Goal: Task Accomplishment & Management: Manage account settings

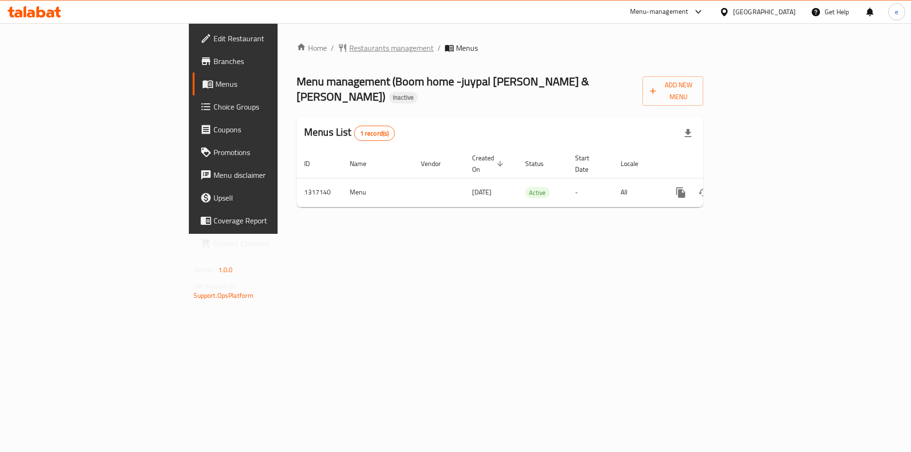
click at [349, 53] on span "Restaurants management" at bounding box center [391, 47] width 84 height 11
click at [349, 54] on span "Restaurants management" at bounding box center [391, 48] width 84 height 11
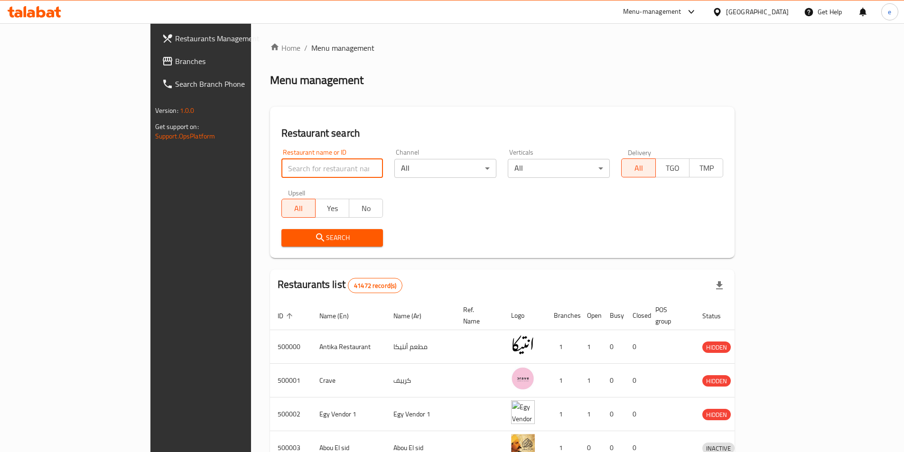
click at [298, 176] on input "search" at bounding box center [332, 168] width 102 height 19
click at [175, 62] on span "Branches" at bounding box center [234, 61] width 119 height 11
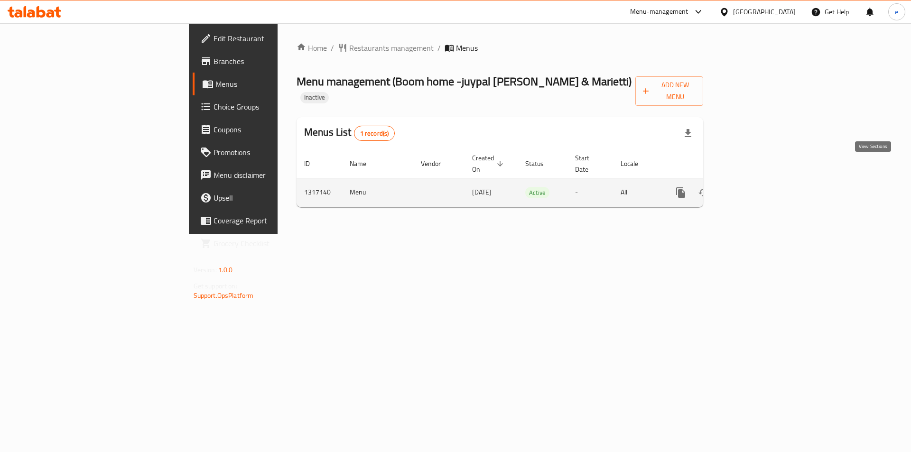
click at [755, 187] on icon "enhanced table" at bounding box center [749, 192] width 11 height 11
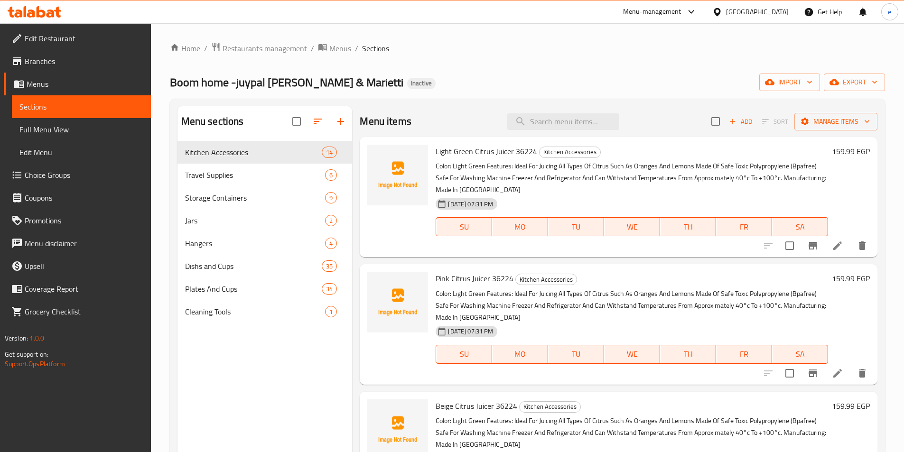
click at [60, 134] on span "Full Menu View" at bounding box center [81, 129] width 124 height 11
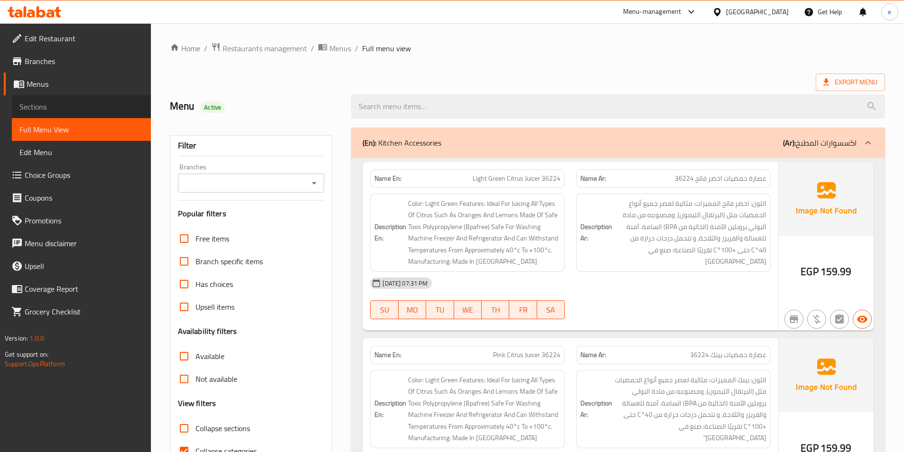
click at [62, 112] on link "Sections" at bounding box center [81, 106] width 139 height 23
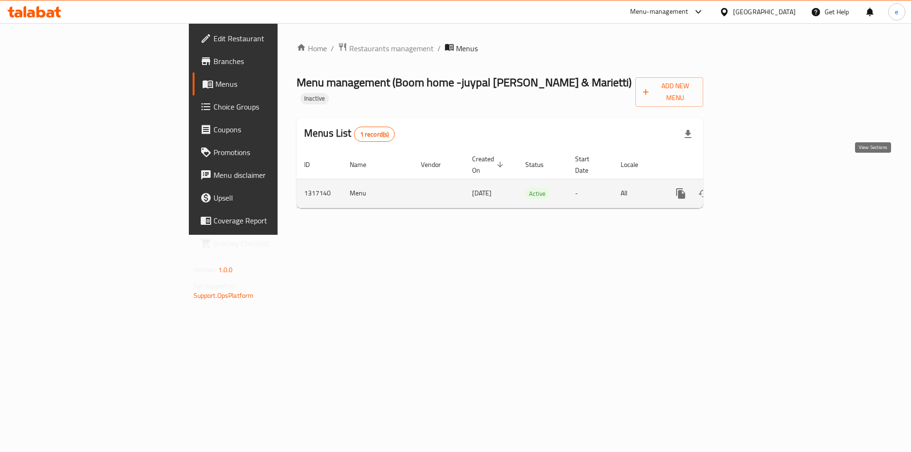
click at [755, 188] on icon "enhanced table" at bounding box center [749, 193] width 11 height 11
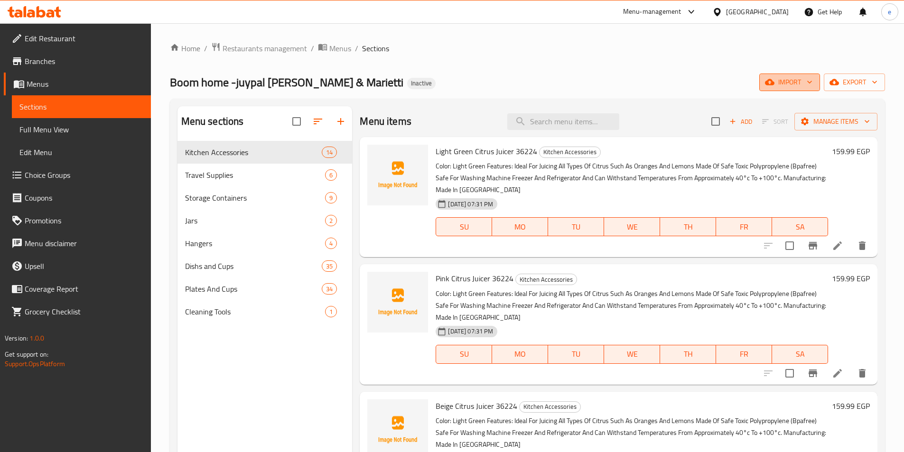
click at [809, 84] on icon "button" at bounding box center [809, 81] width 9 height 9
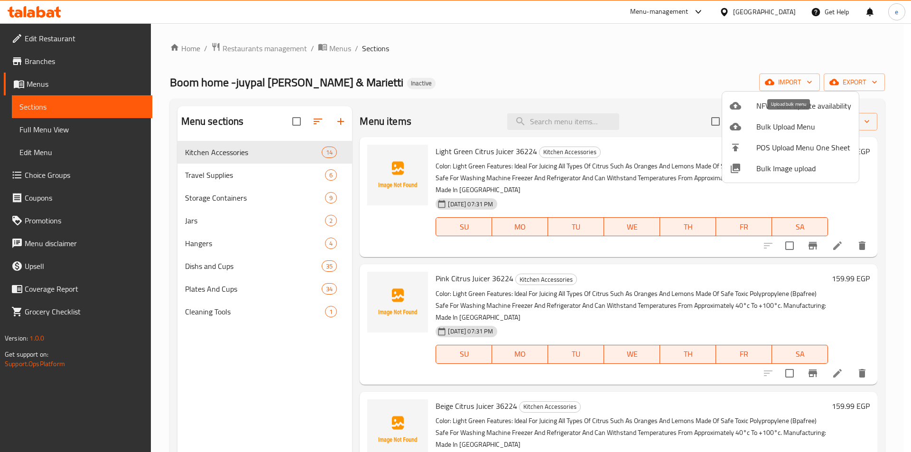
click at [812, 132] on span "Bulk Upload Menu" at bounding box center [803, 126] width 95 height 11
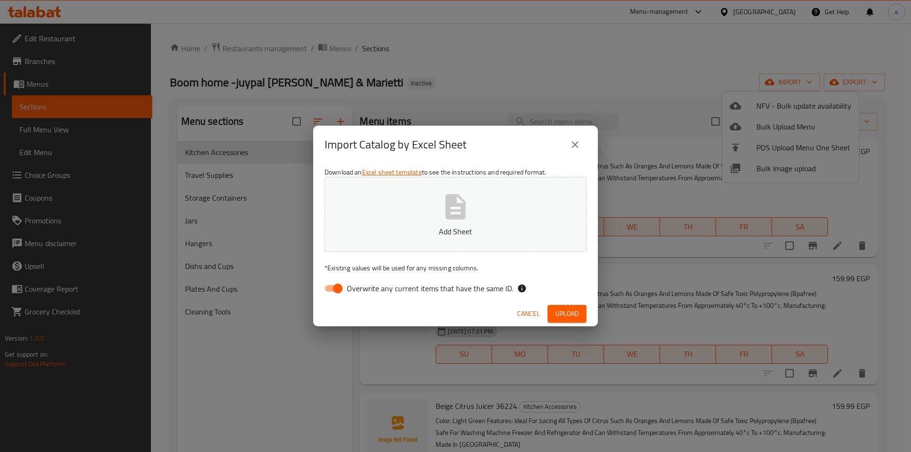
click at [339, 290] on input "Overwrite any current items that have the same ID." at bounding box center [338, 289] width 54 height 18
checkbox input "false"
click at [567, 308] on span "Upload" at bounding box center [567, 314] width 24 height 12
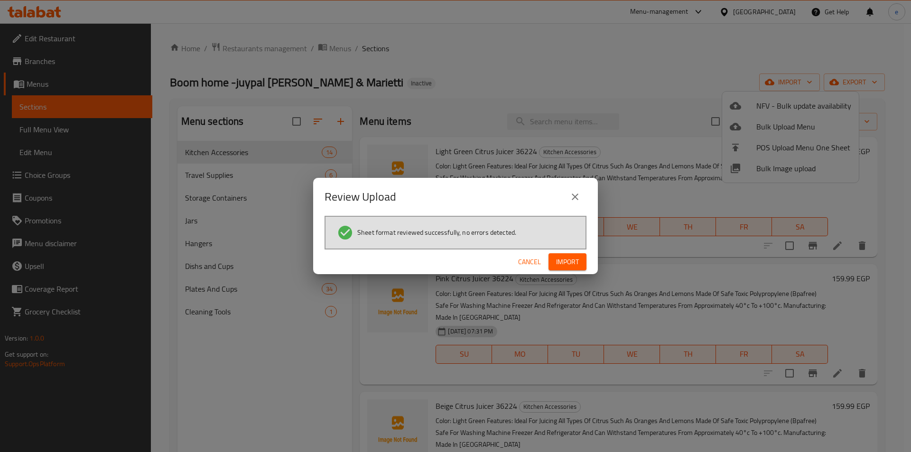
click at [575, 260] on span "Import" at bounding box center [567, 262] width 23 height 12
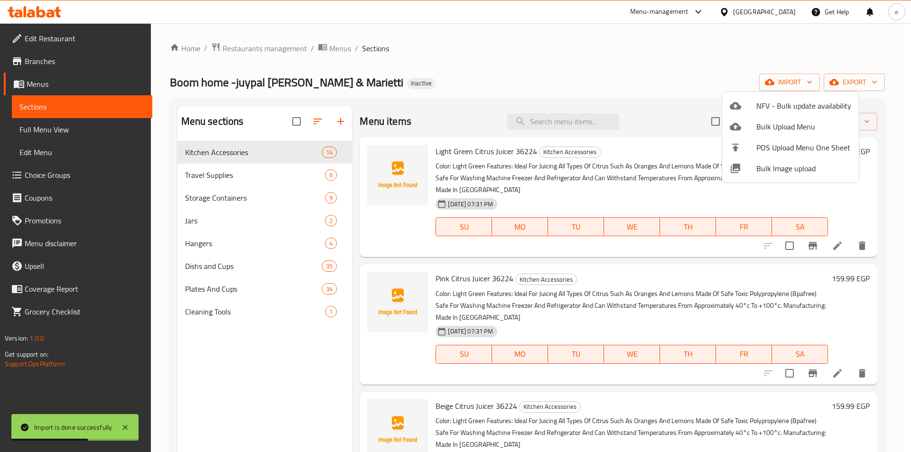
click at [66, 134] on div at bounding box center [455, 226] width 911 height 452
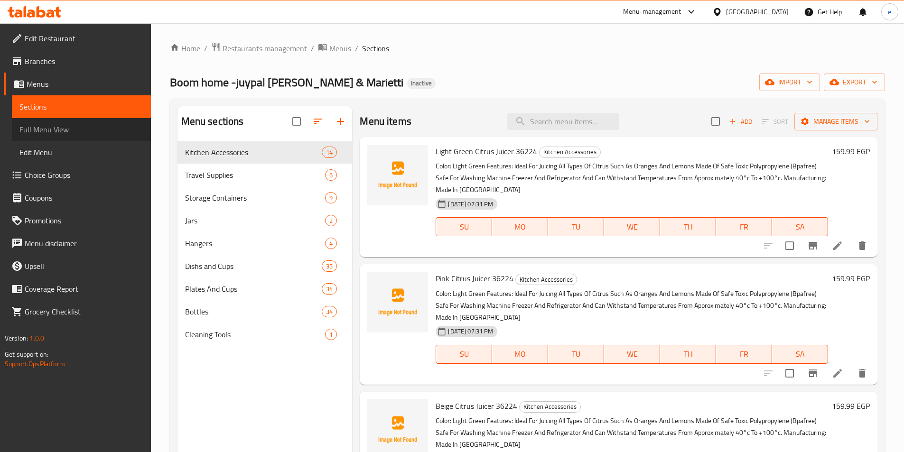
click at [66, 132] on span "Full Menu View" at bounding box center [81, 129] width 124 height 11
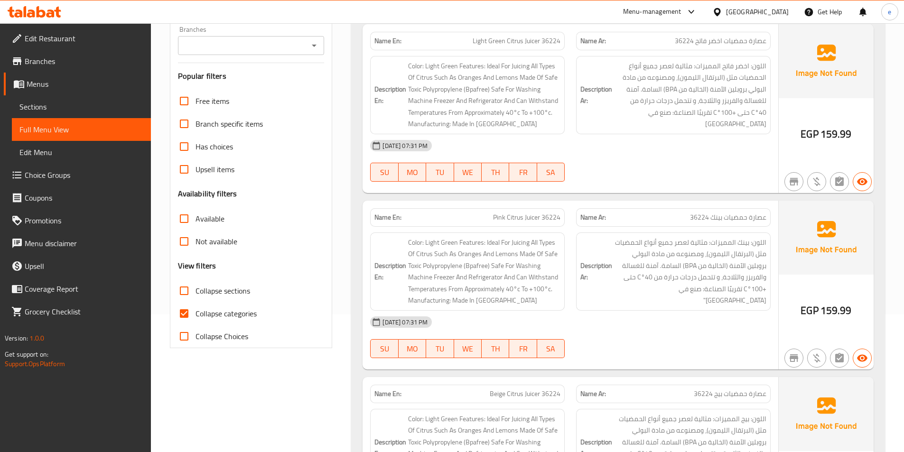
scroll to position [142, 0]
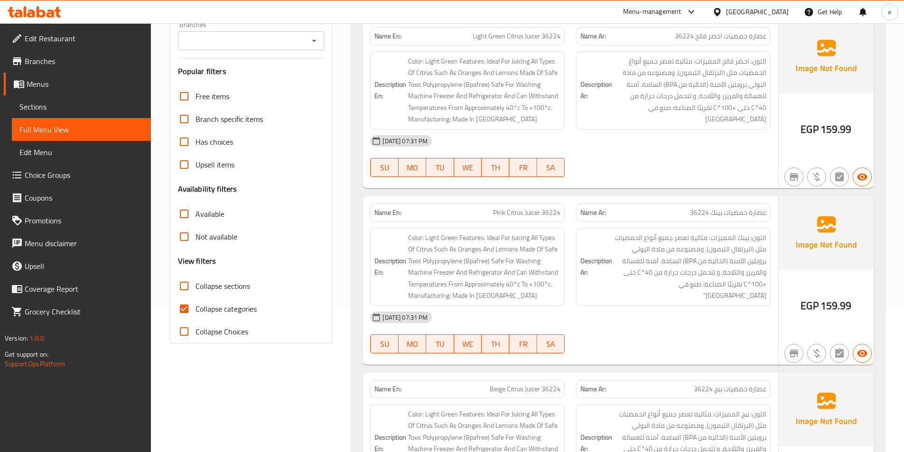
click at [187, 303] on input "Collapse categories" at bounding box center [184, 309] width 23 height 23
checkbox input "false"
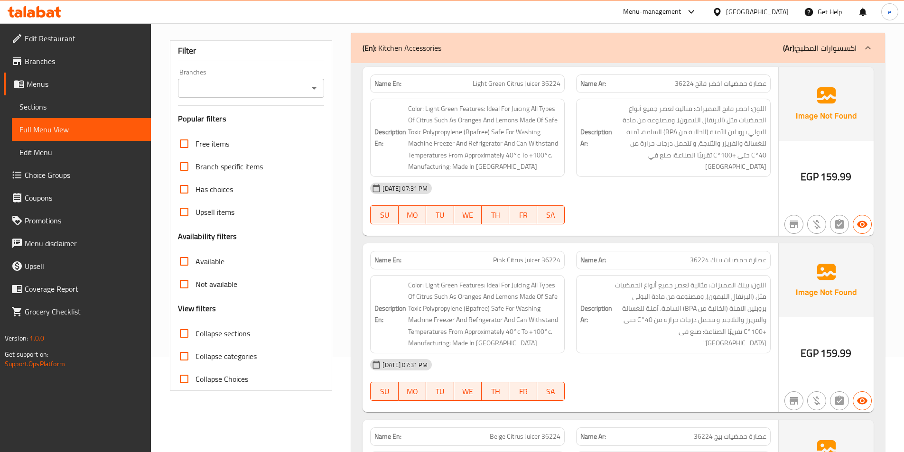
scroll to position [0, 0]
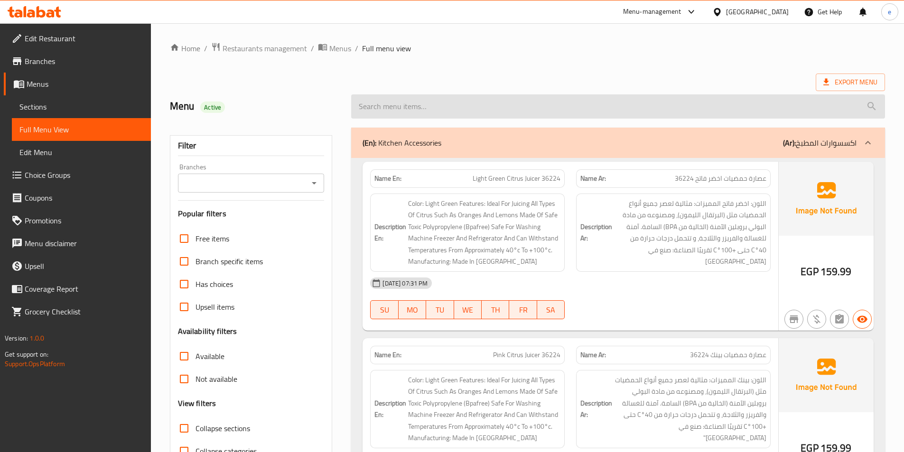
click at [401, 112] on input "search" at bounding box center [618, 106] width 534 height 24
click at [407, 106] on input "search" at bounding box center [618, 106] width 534 height 24
paste input "Bottles"
type input "Bottles"
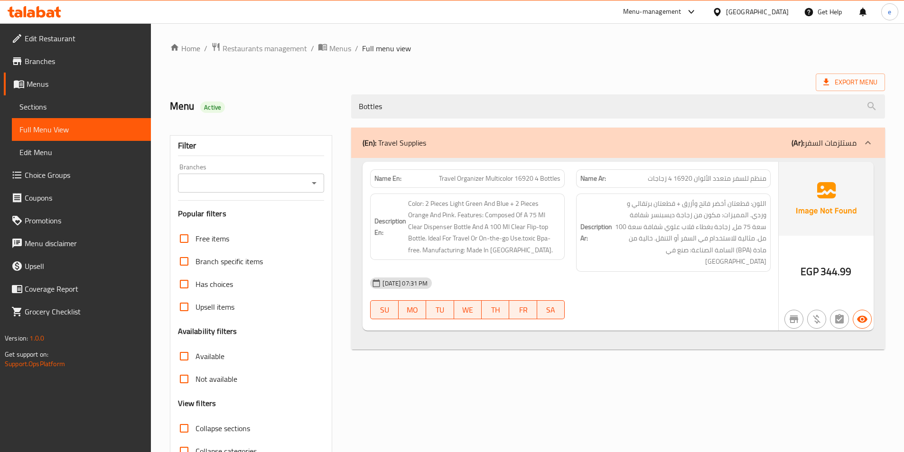
drag, startPoint x: 410, startPoint y: 107, endPoint x: 309, endPoint y: 107, distance: 101.1
click at [309, 107] on div "Menu Active Bottles" at bounding box center [527, 106] width 727 height 42
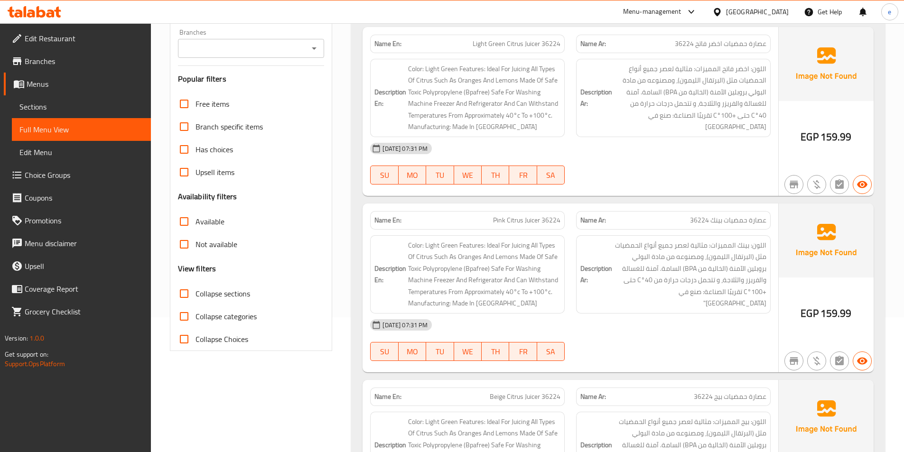
scroll to position [142, 0]
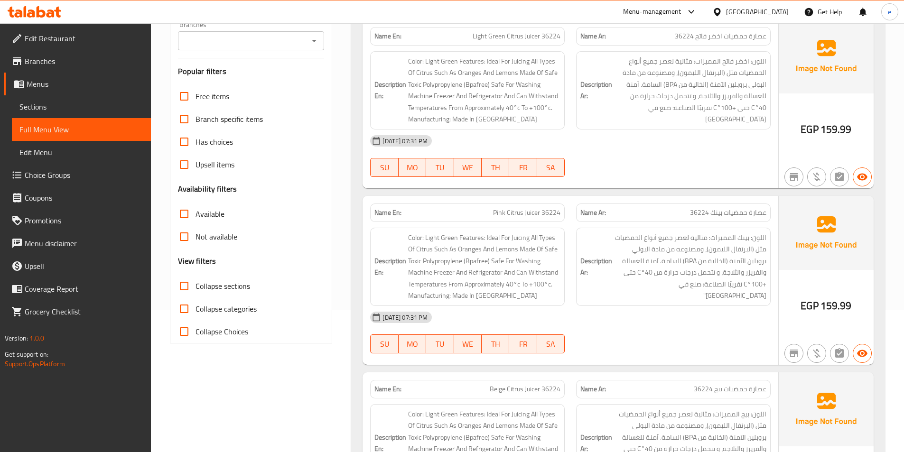
click at [255, 33] on div "Branches" at bounding box center [251, 40] width 147 height 19
paste input "Bottles"
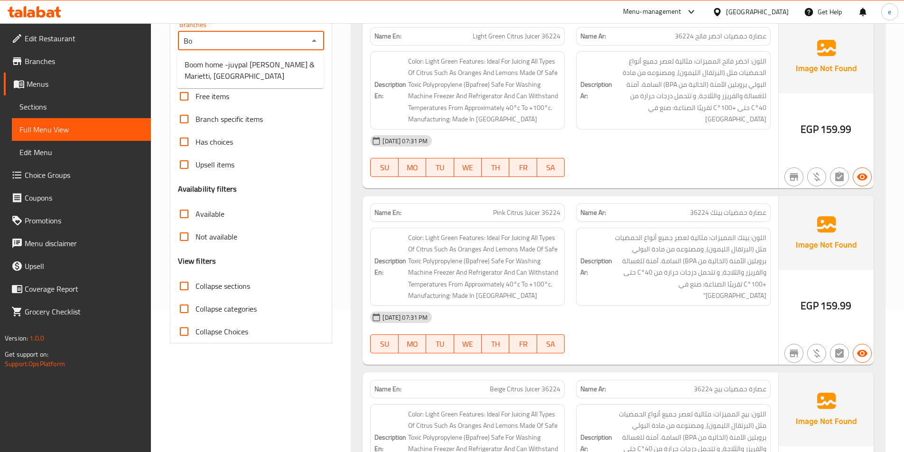
type input "B"
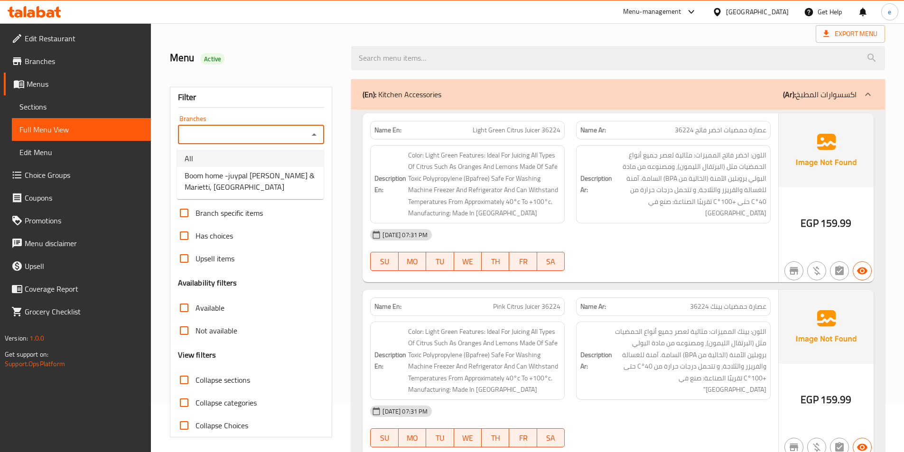
scroll to position [47, 0]
click at [256, 136] on input "Branches" at bounding box center [243, 135] width 125 height 13
click at [310, 55] on h2 "Menu Active" at bounding box center [255, 59] width 170 height 14
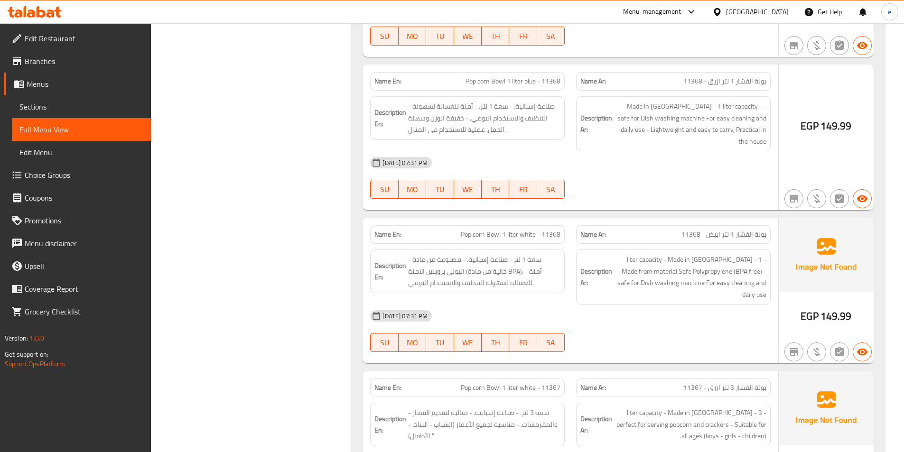
scroll to position [11022, 0]
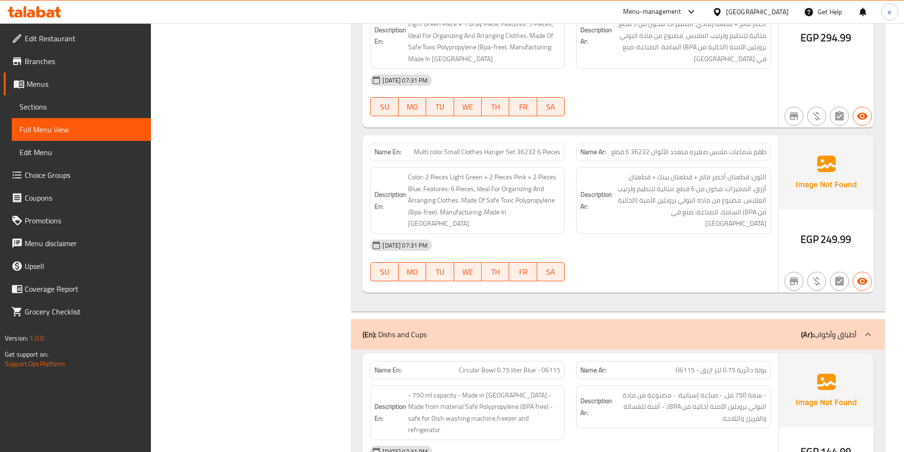
scroll to position [5960, 0]
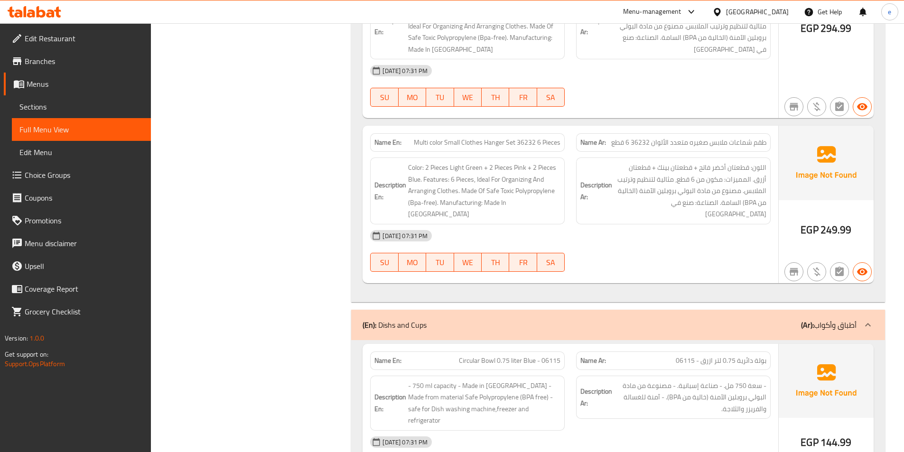
click at [869, 319] on icon at bounding box center [867, 324] width 11 height 11
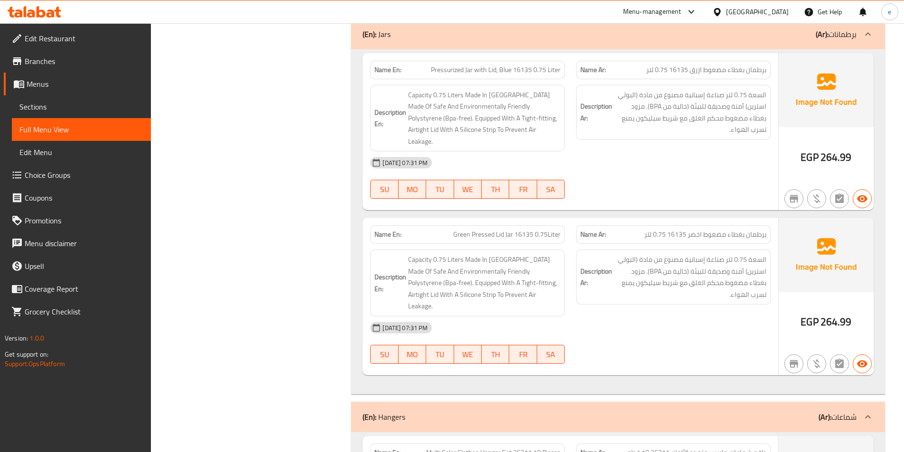
scroll to position [5248, 0]
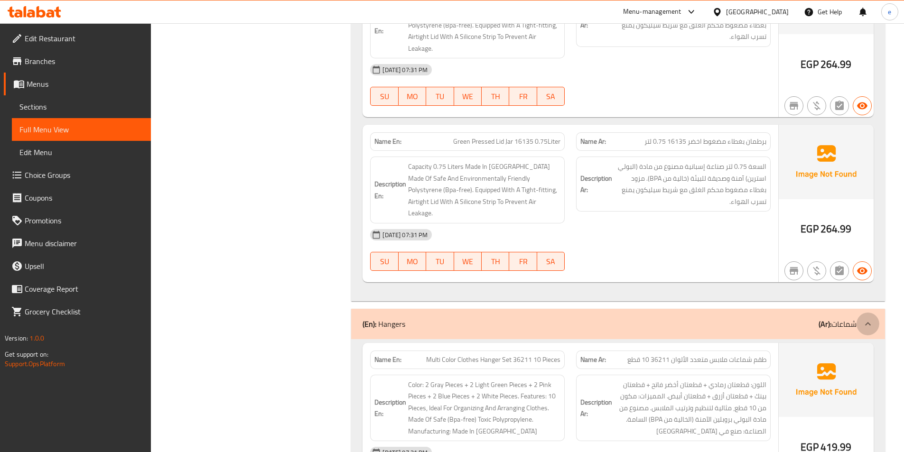
click at [869, 318] on icon at bounding box center [867, 323] width 11 height 11
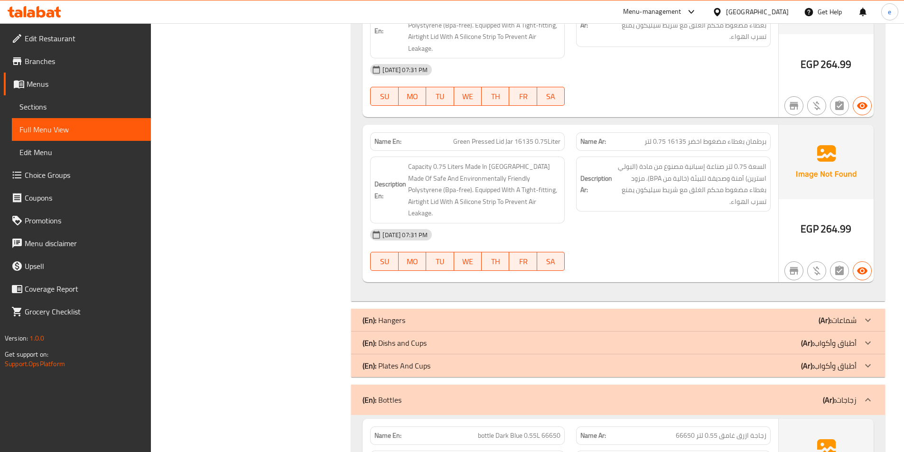
scroll to position [4869, 0]
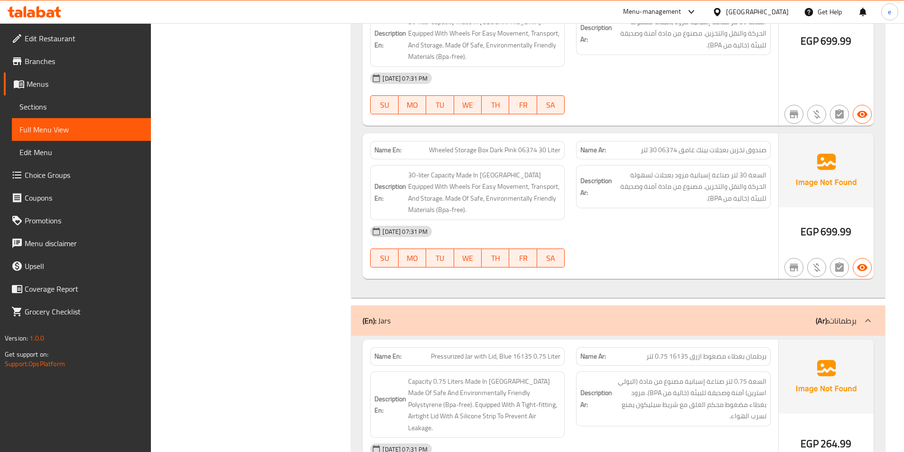
click at [864, 315] on icon at bounding box center [867, 320] width 11 height 11
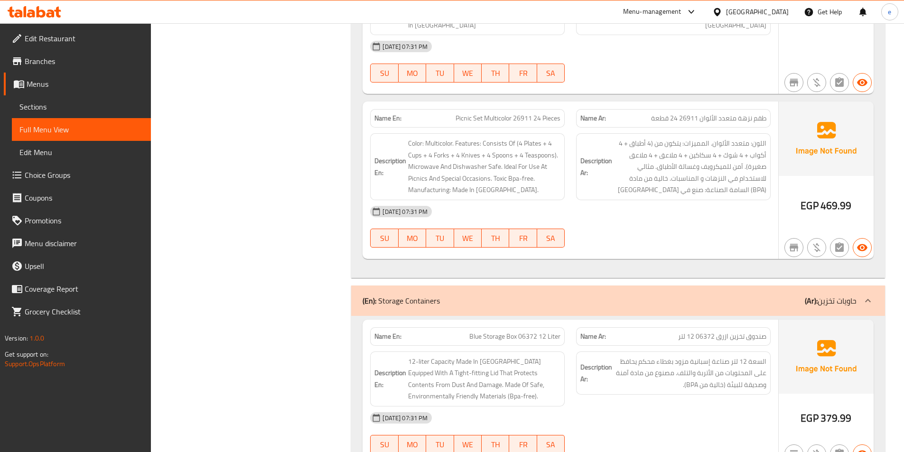
scroll to position [3414, 0]
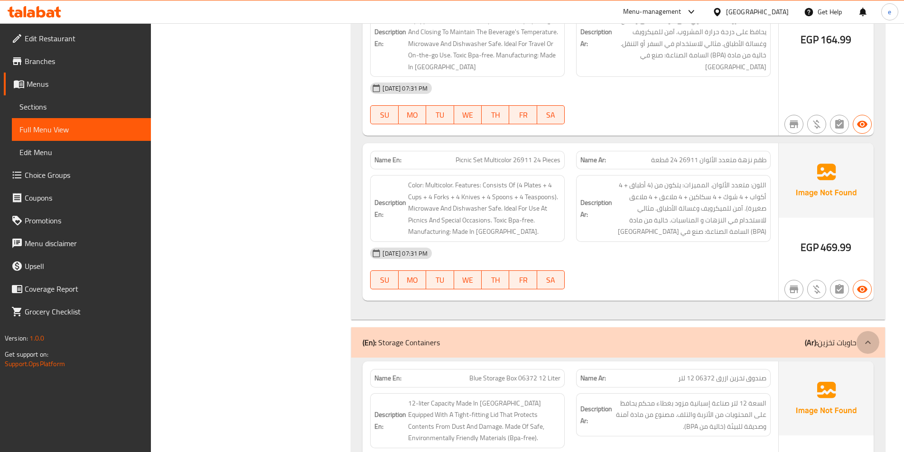
click at [863, 337] on icon at bounding box center [867, 342] width 11 height 11
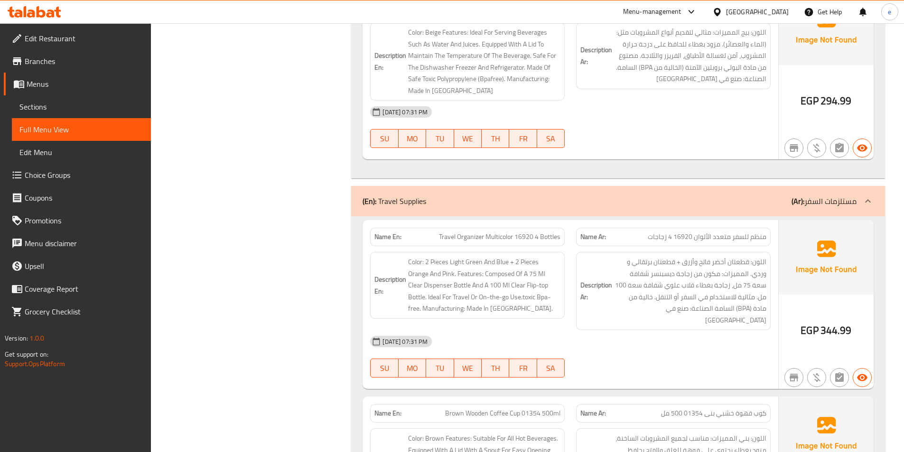
scroll to position [2367, 0]
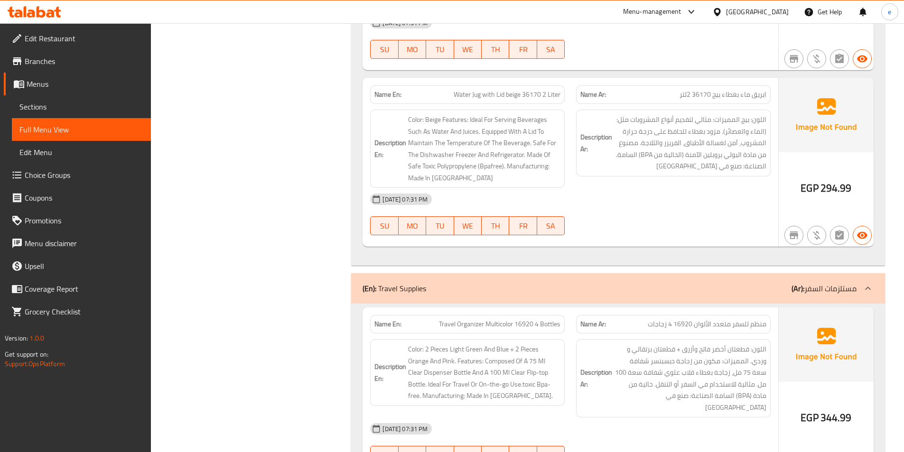
click at [867, 283] on icon at bounding box center [867, 288] width 11 height 11
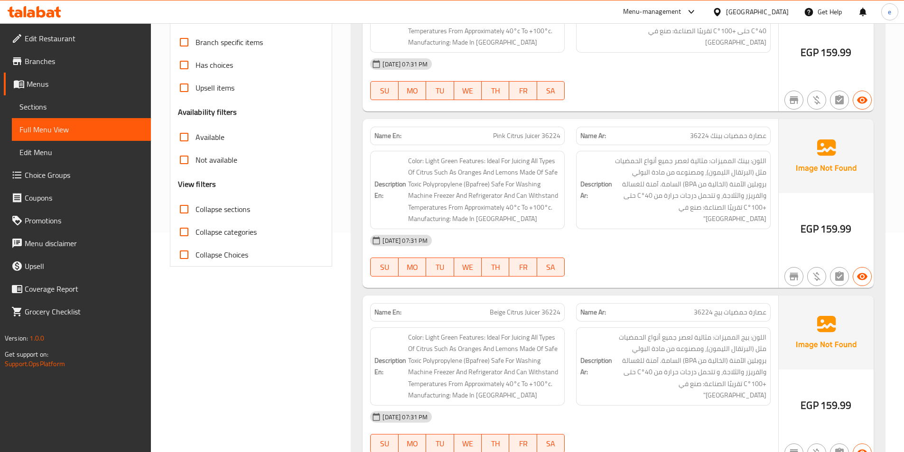
scroll to position [58, 0]
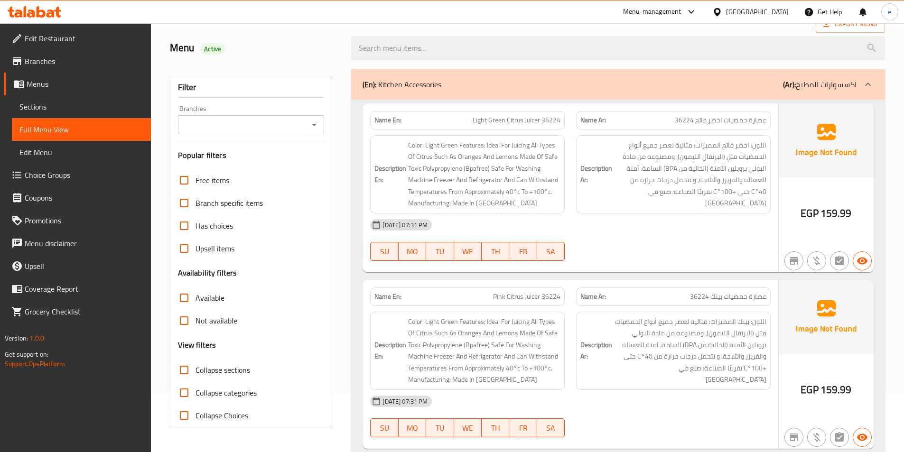
click at [867, 79] on icon at bounding box center [867, 84] width 11 height 11
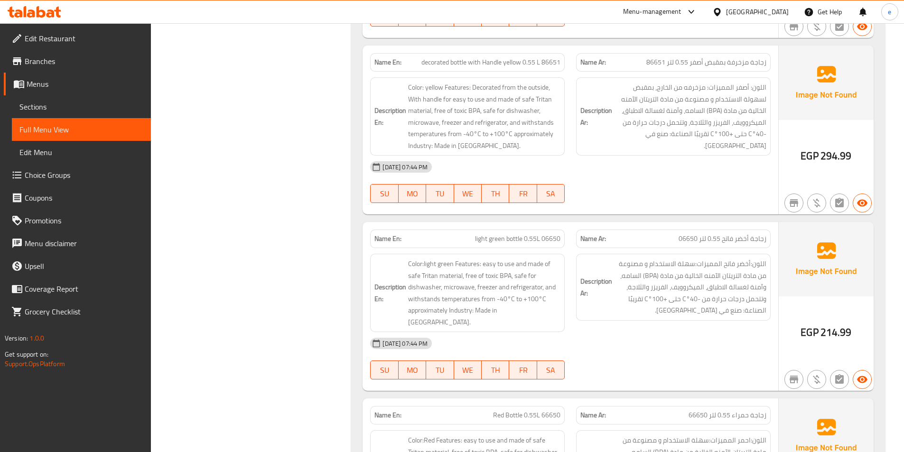
scroll to position [5755, 0]
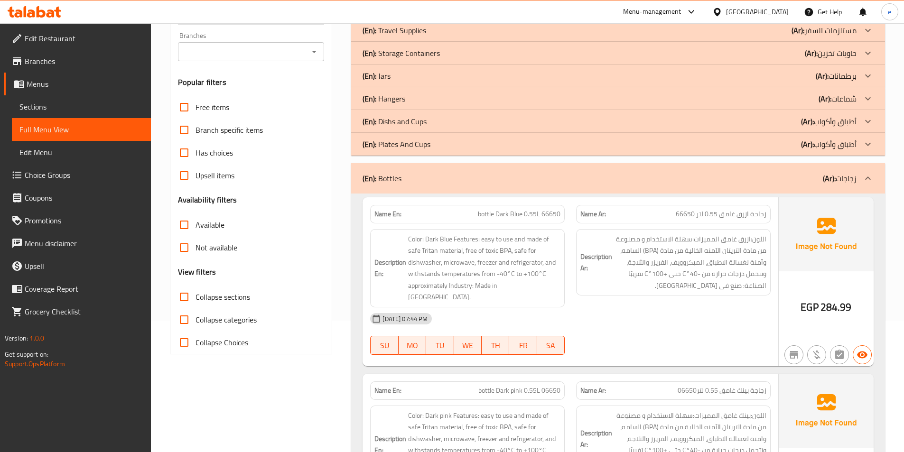
scroll to position [190, 0]
